Goal: Task Accomplishment & Management: Use online tool/utility

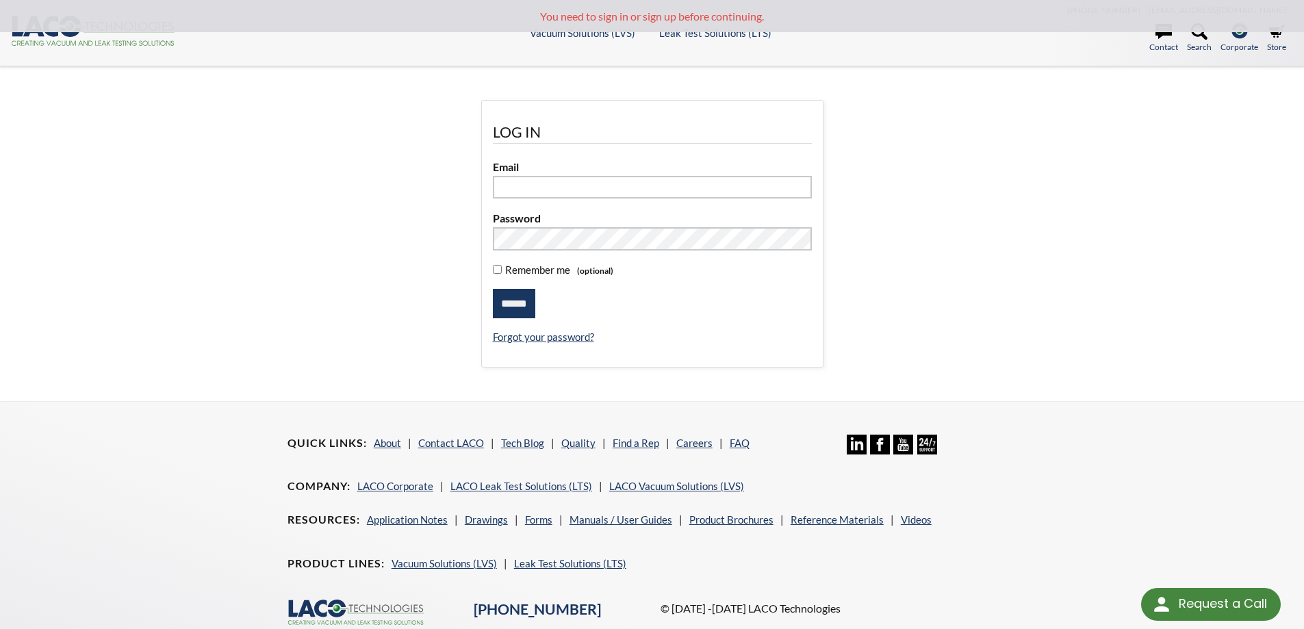
type input "**********"
click at [515, 298] on input "******" at bounding box center [514, 304] width 42 height 30
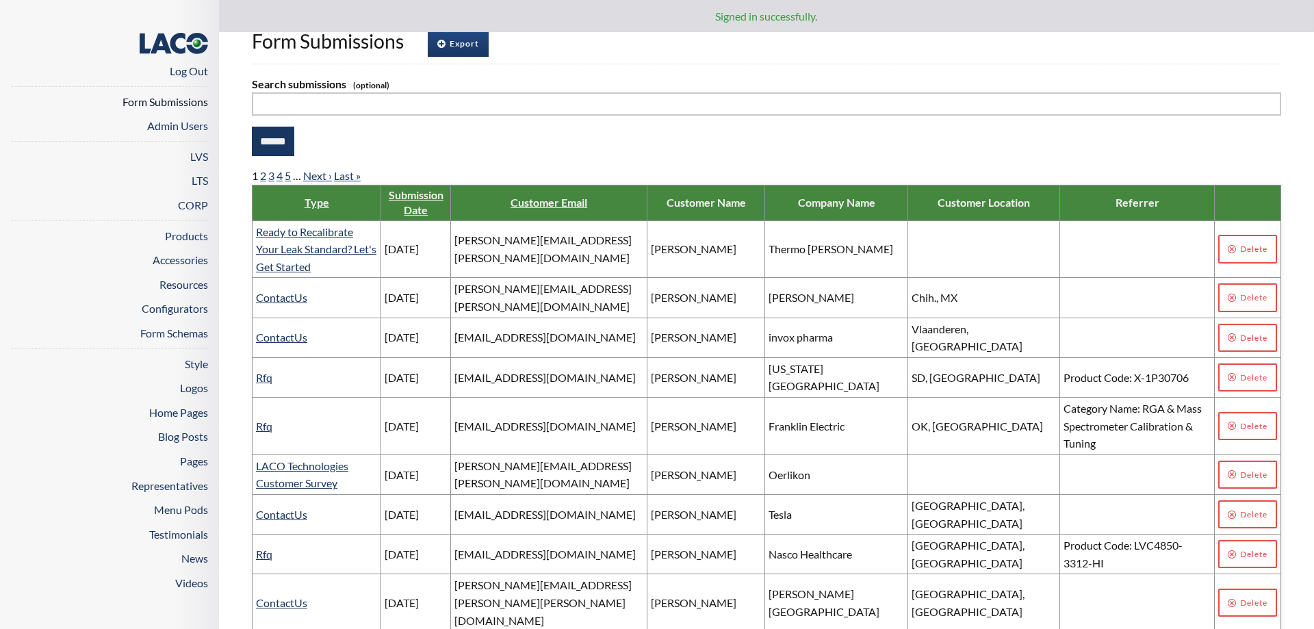
click at [171, 99] on link "Form Submissions" at bounding box center [166, 101] width 86 height 13
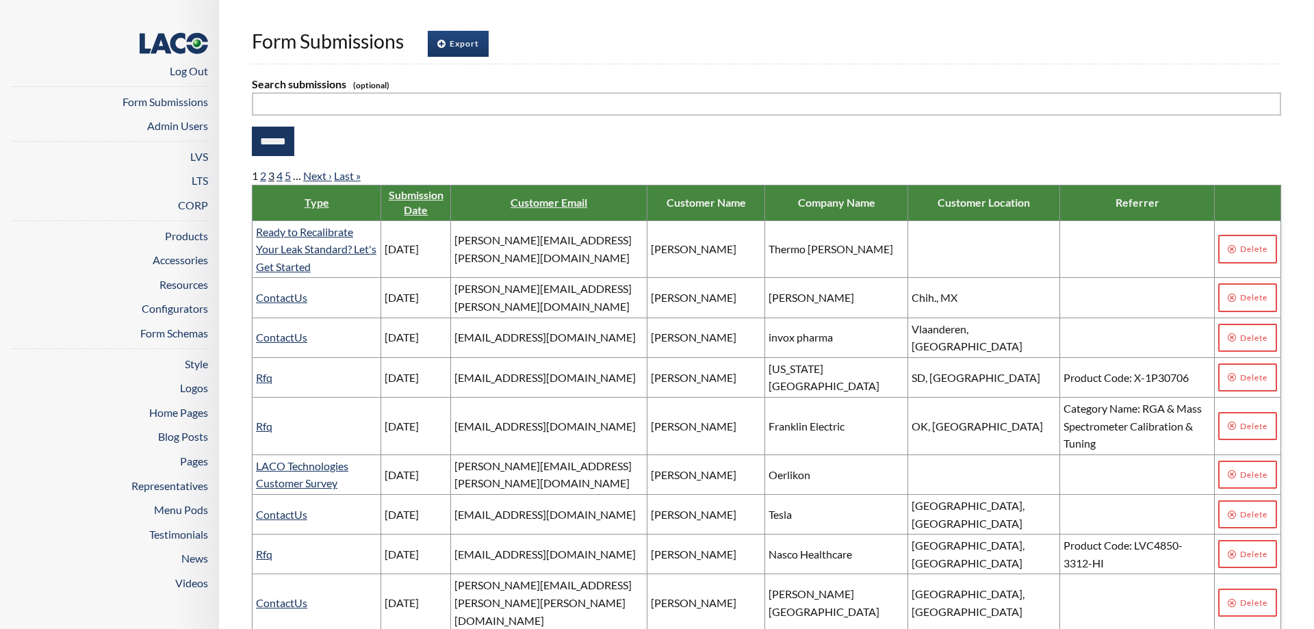
click at [271, 179] on link "3" at bounding box center [271, 175] width 6 height 13
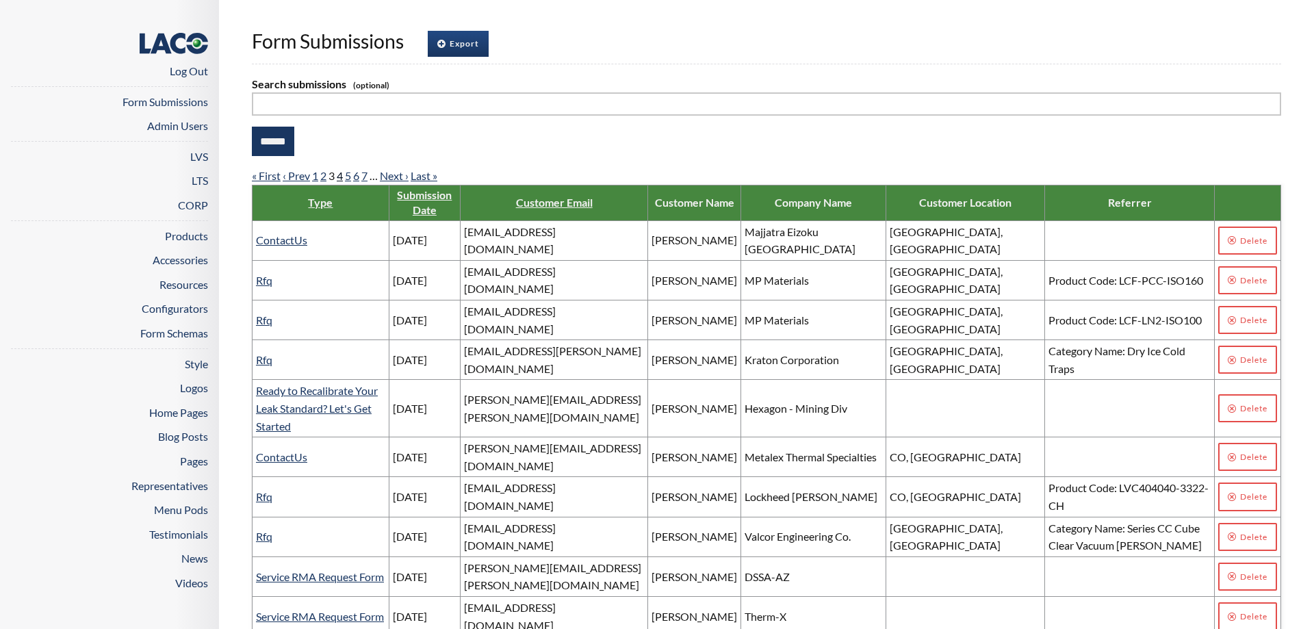
click at [342, 178] on link "4" at bounding box center [340, 175] width 6 height 13
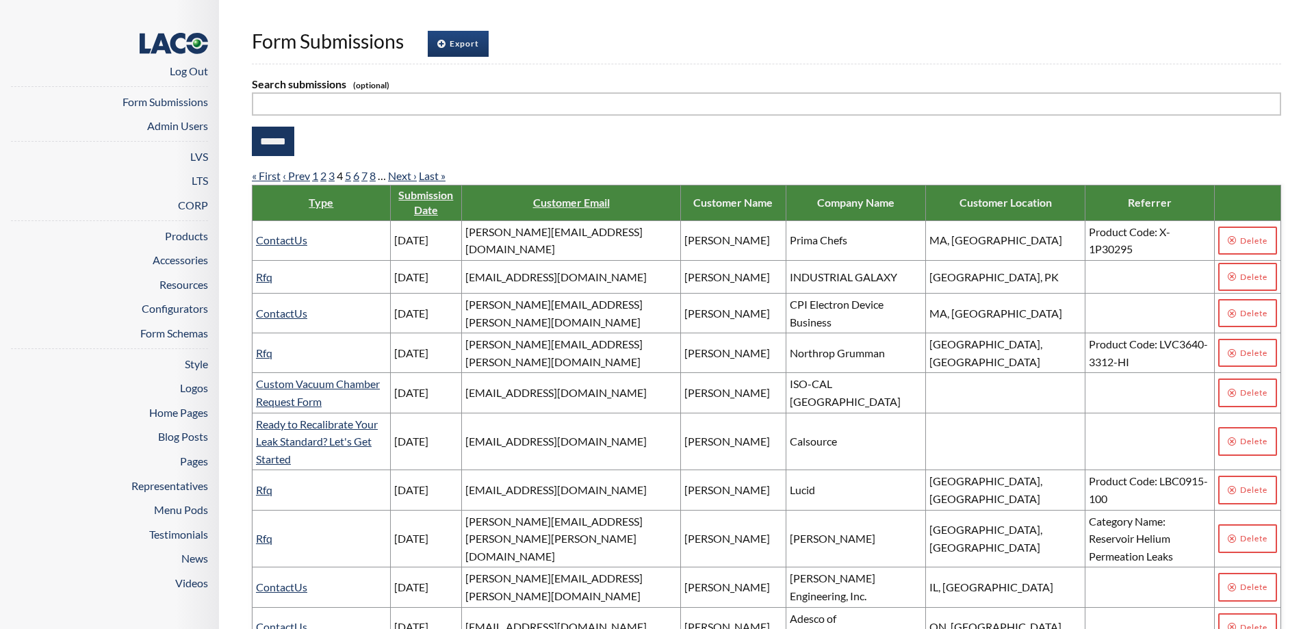
click at [361, 175] on span "6" at bounding box center [357, 175] width 8 height 13
click at [365, 179] on link "7" at bounding box center [364, 175] width 6 height 13
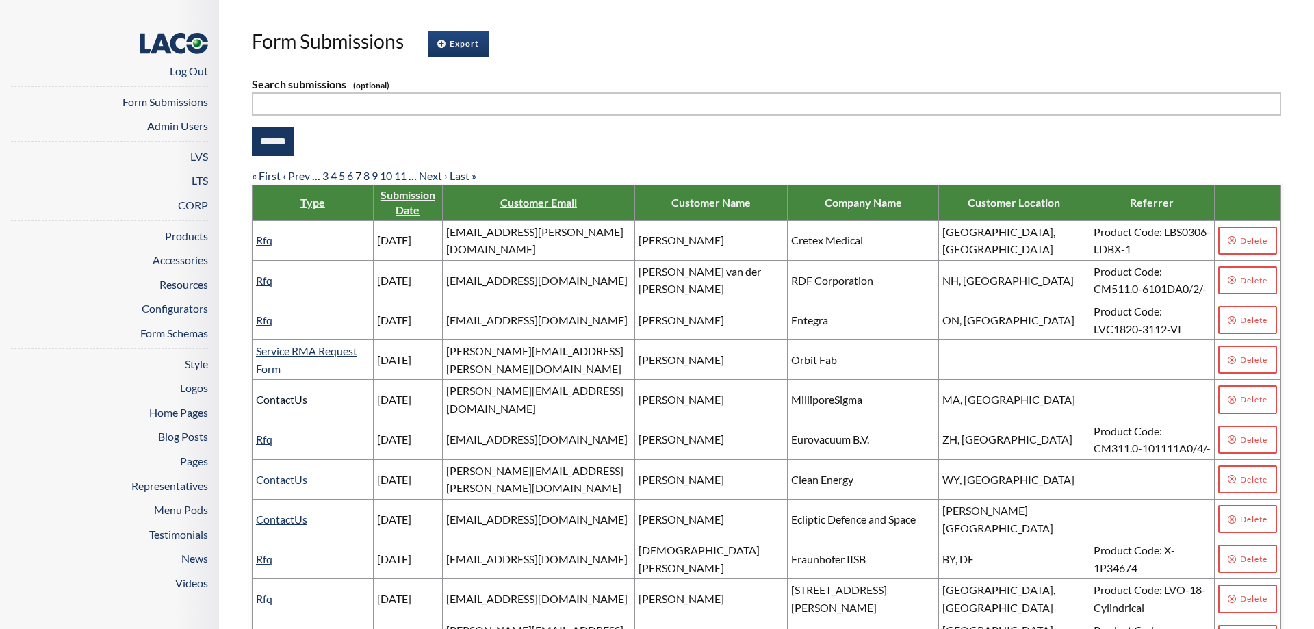
click at [278, 393] on link "ContactUs" at bounding box center [281, 399] width 51 height 13
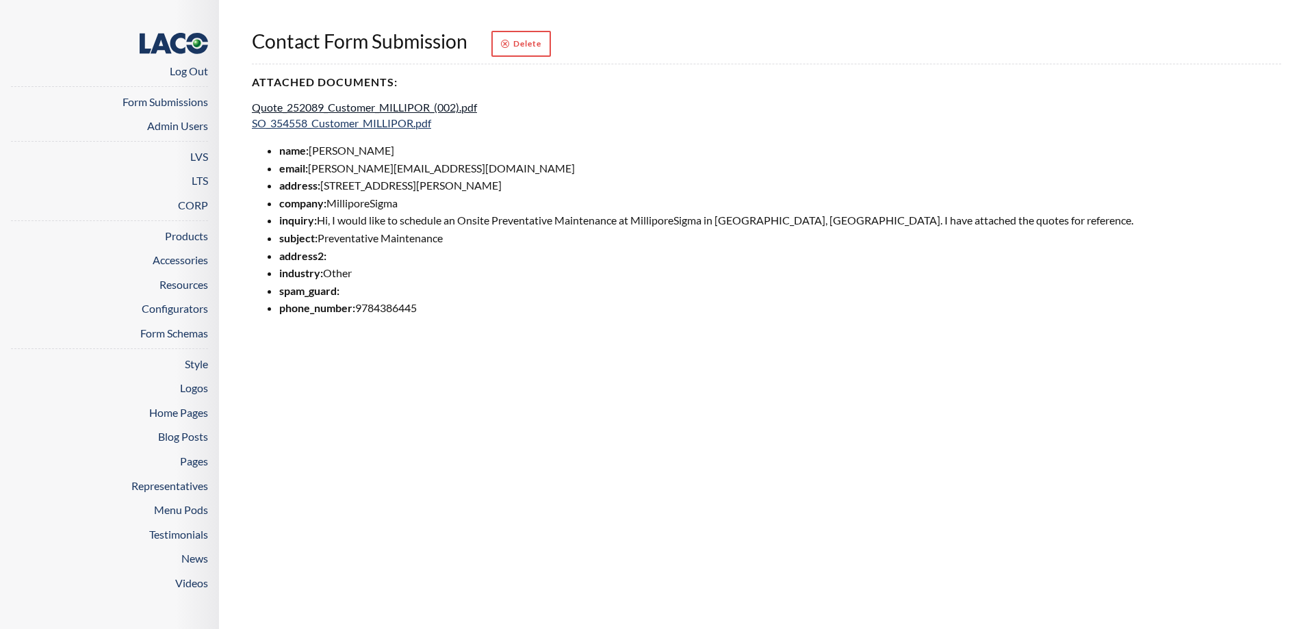
click at [428, 110] on link "Quote_252089_Customer_MILLIPOR_(002).pdf" at bounding box center [364, 107] width 225 height 13
click at [359, 123] on link "SO_354558_Customer_MILLIPOR.pdf" at bounding box center [341, 122] width 179 height 13
click at [381, 168] on li "email: chloe.clark@milliporesigma.com" at bounding box center [780, 168] width 1002 height 18
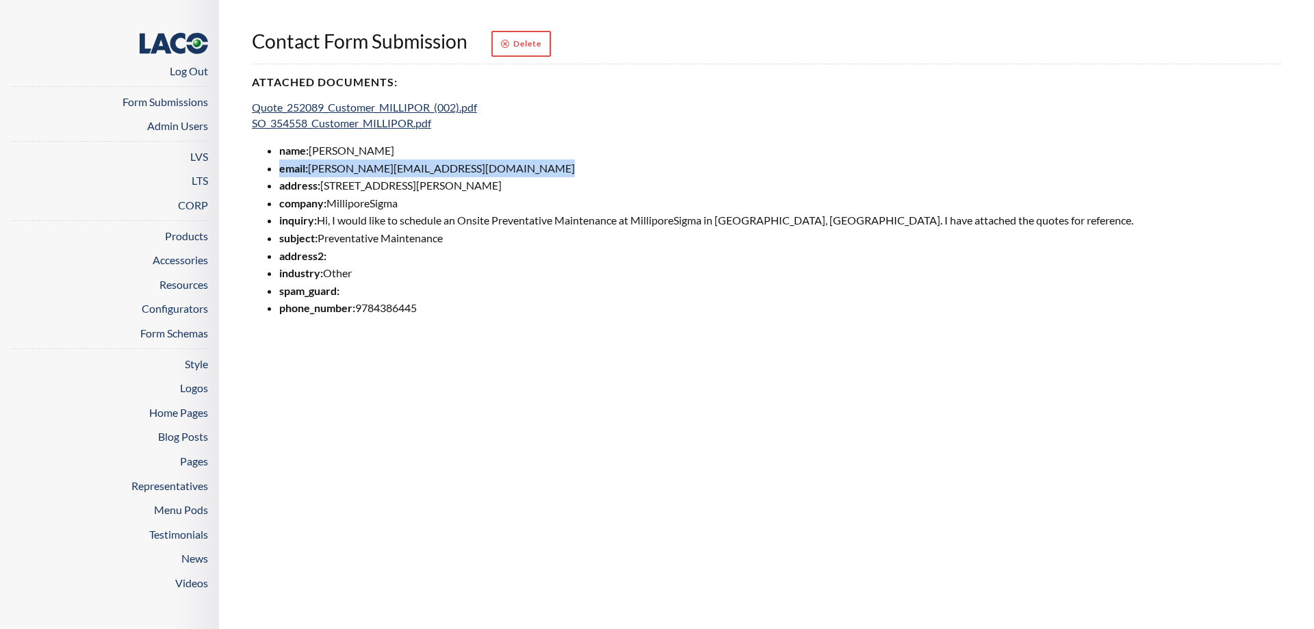
click at [385, 169] on li "email: chloe.clark@milliporesigma.com" at bounding box center [780, 168] width 1002 height 18
drag, startPoint x: 471, startPoint y: 170, endPoint x: 314, endPoint y: 171, distance: 157.4
click at [314, 171] on li "email: chloe.clark@milliporesigma.com" at bounding box center [780, 168] width 1002 height 18
copy li "chloe.clark@milliporesigma.com"
